Goal: Navigation & Orientation: Find specific page/section

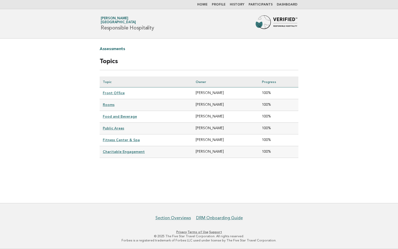
click at [291, 5] on link "Dashboard" at bounding box center [287, 4] width 21 height 3
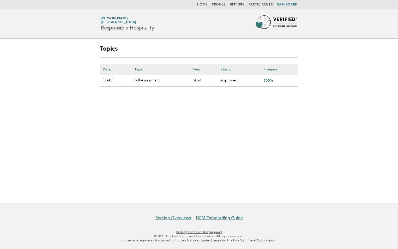
click at [205, 2] on nav "Home Profile History Participants Dashboard" at bounding box center [199, 4] width 398 height 9
click at [205, 4] on link "Home" at bounding box center [202, 4] width 10 height 3
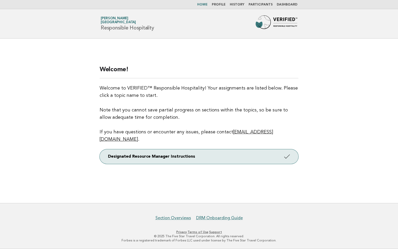
click at [223, 4] on link "Profile" at bounding box center [219, 4] width 14 height 3
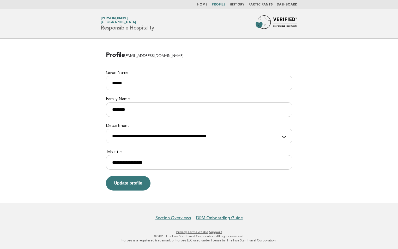
click at [243, 4] on link "History" at bounding box center [237, 4] width 15 height 3
